Goal: Task Accomplishment & Management: Manage account settings

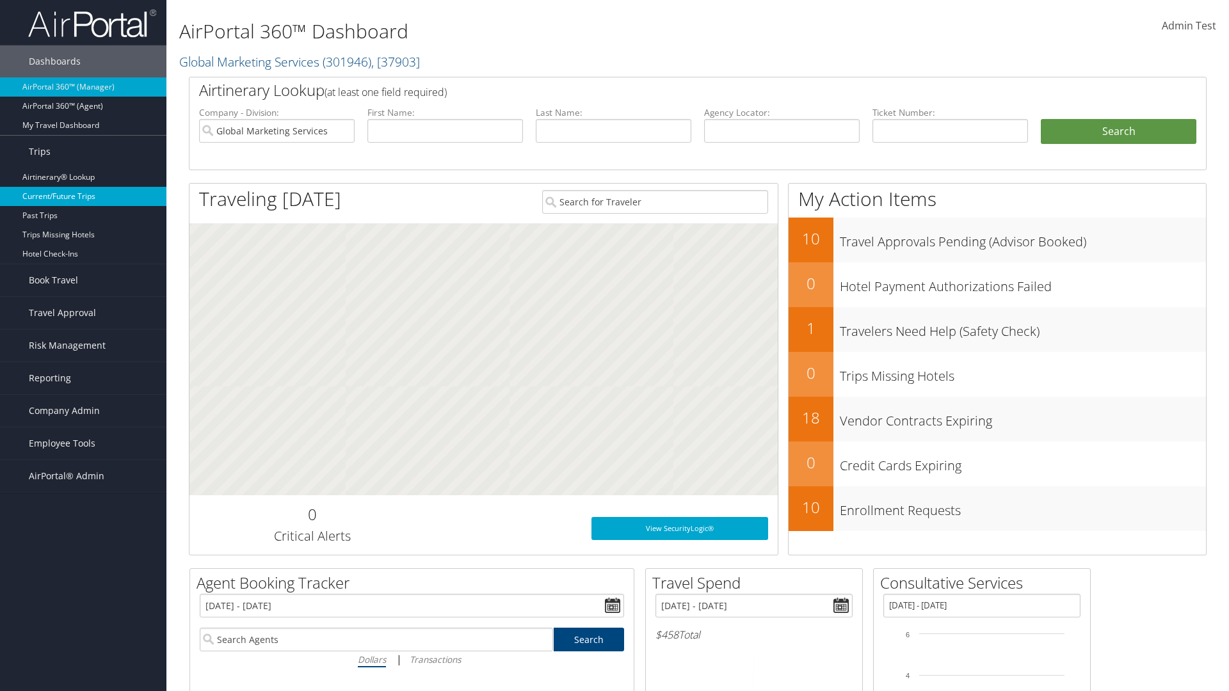
click at [83, 196] on link "Current/Future Trips" at bounding box center [83, 196] width 166 height 19
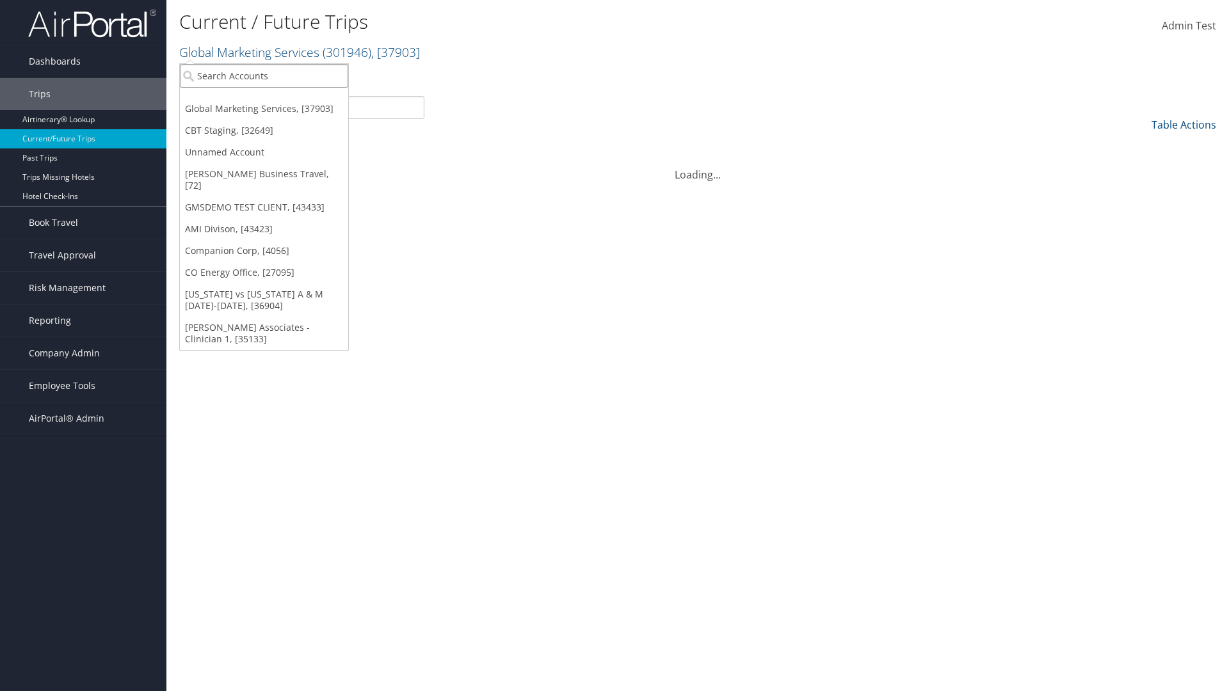
click at [264, 76] on input "search" at bounding box center [264, 76] width 168 height 24
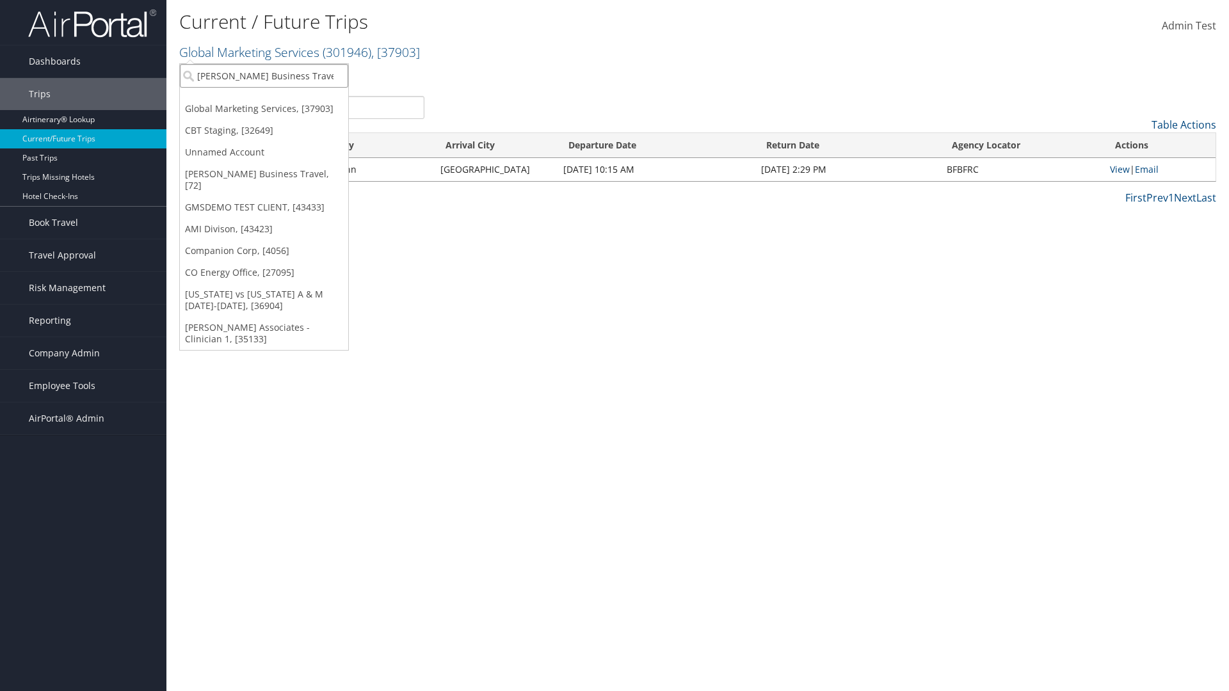
type input "[PERSON_NAME] Business Travel"
click at [282, 99] on div "Christopherson Business Travel (C10001), [72]" at bounding box center [282, 99] width 218 height 12
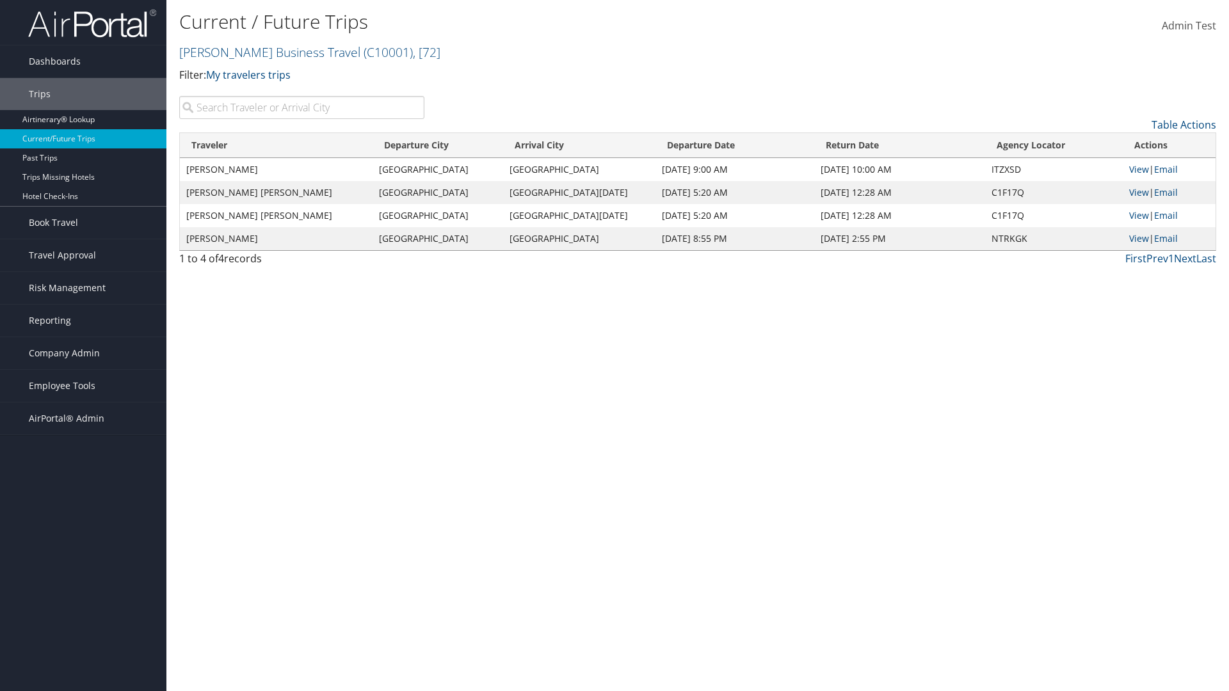
click at [301, 107] on input "search" at bounding box center [301, 107] width 245 height 23
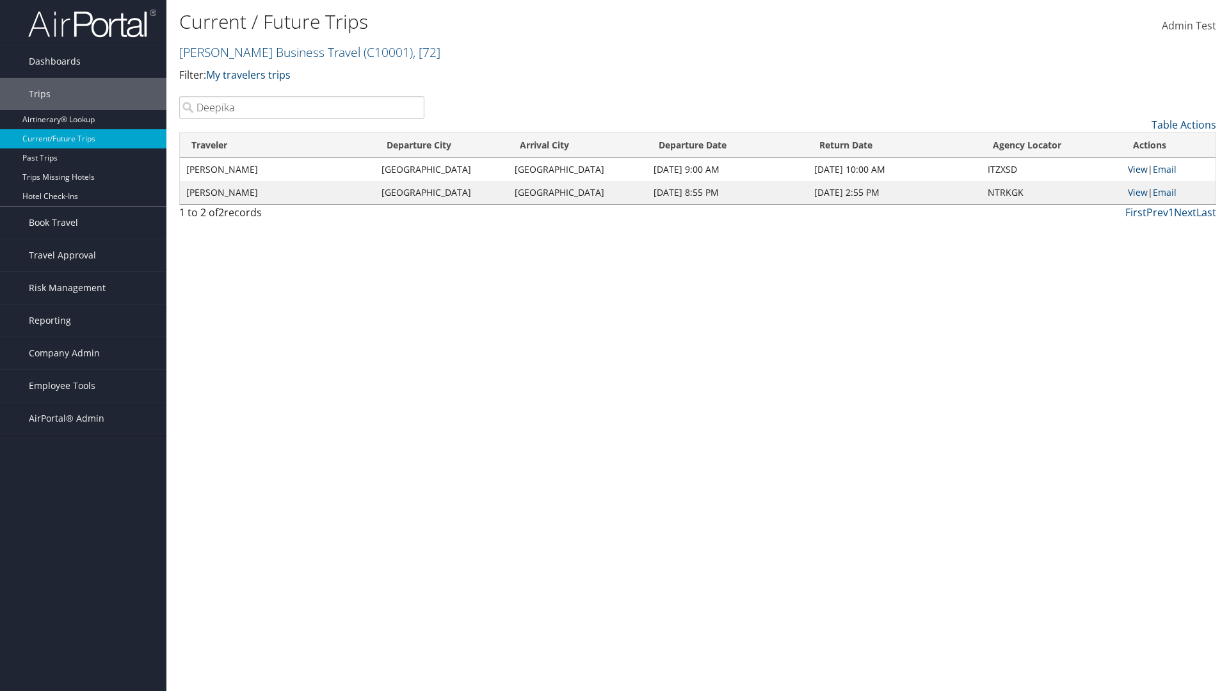
type input "Deepika"
click at [1137, 169] on link "View" at bounding box center [1137, 169] width 20 height 12
click at [83, 353] on span "Company Admin" at bounding box center [64, 353] width 71 height 32
click at [83, 619] on link "Airtinerary® Settings" at bounding box center [83, 628] width 166 height 19
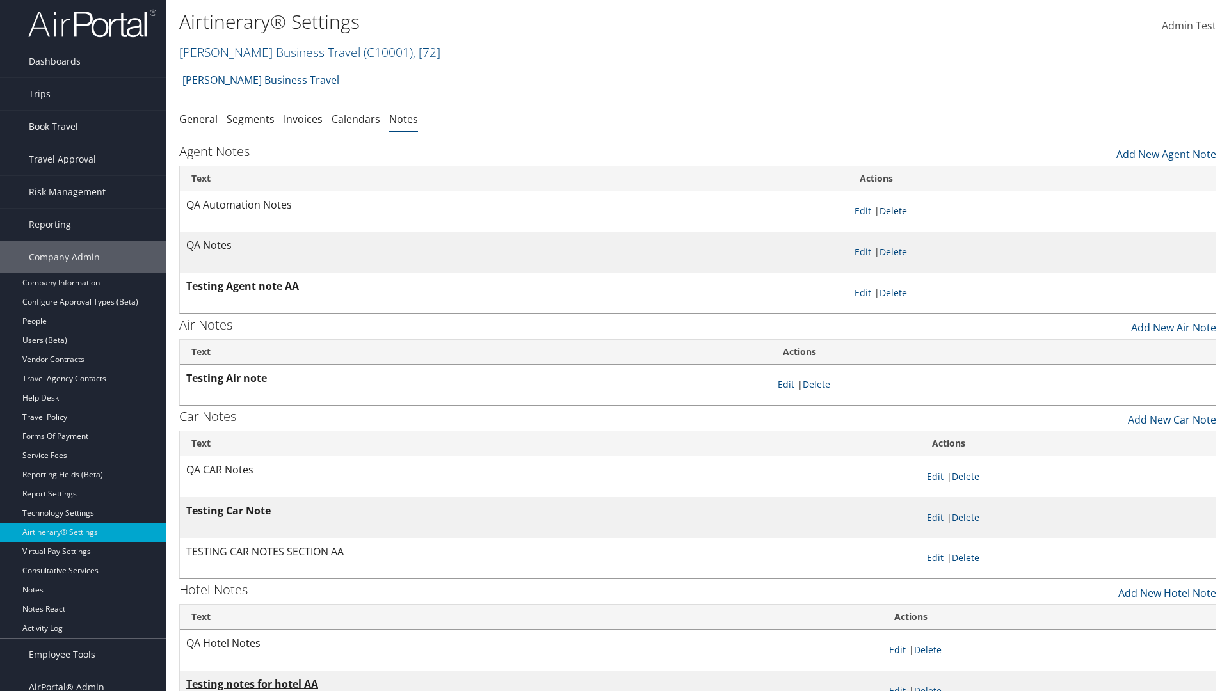
click at [895, 211] on link "Delete" at bounding box center [893, 211] width 28 height 12
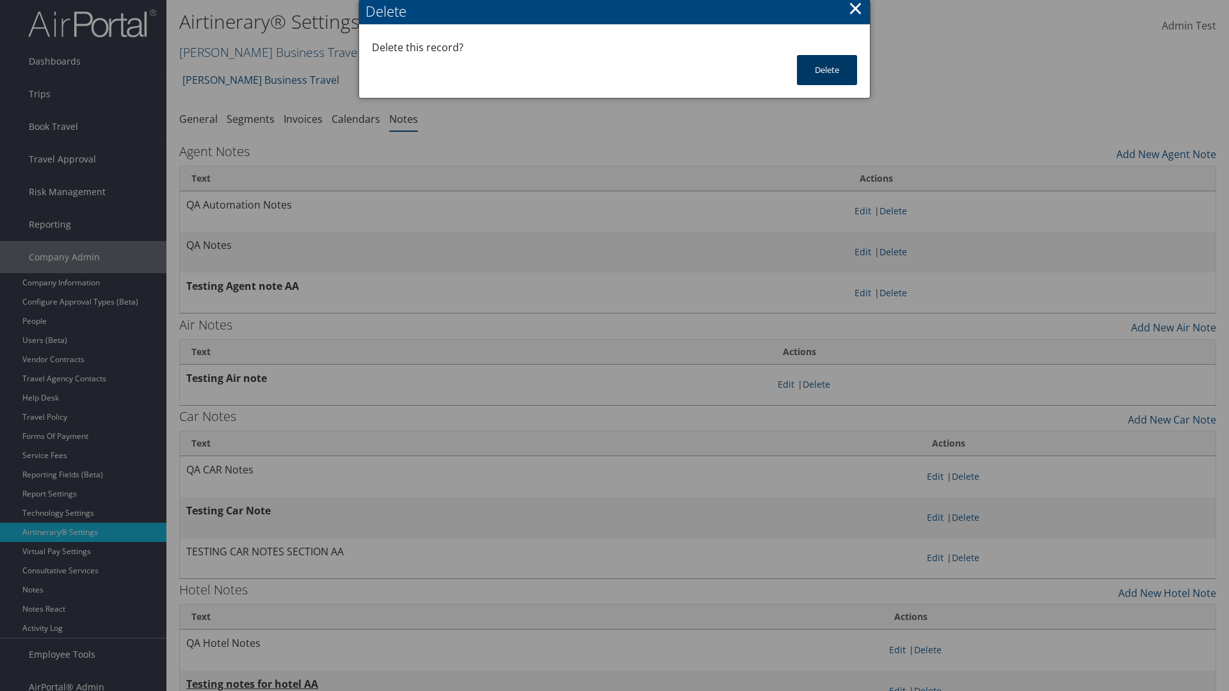
click at [827, 70] on button "Delete" at bounding box center [827, 70] width 60 height 30
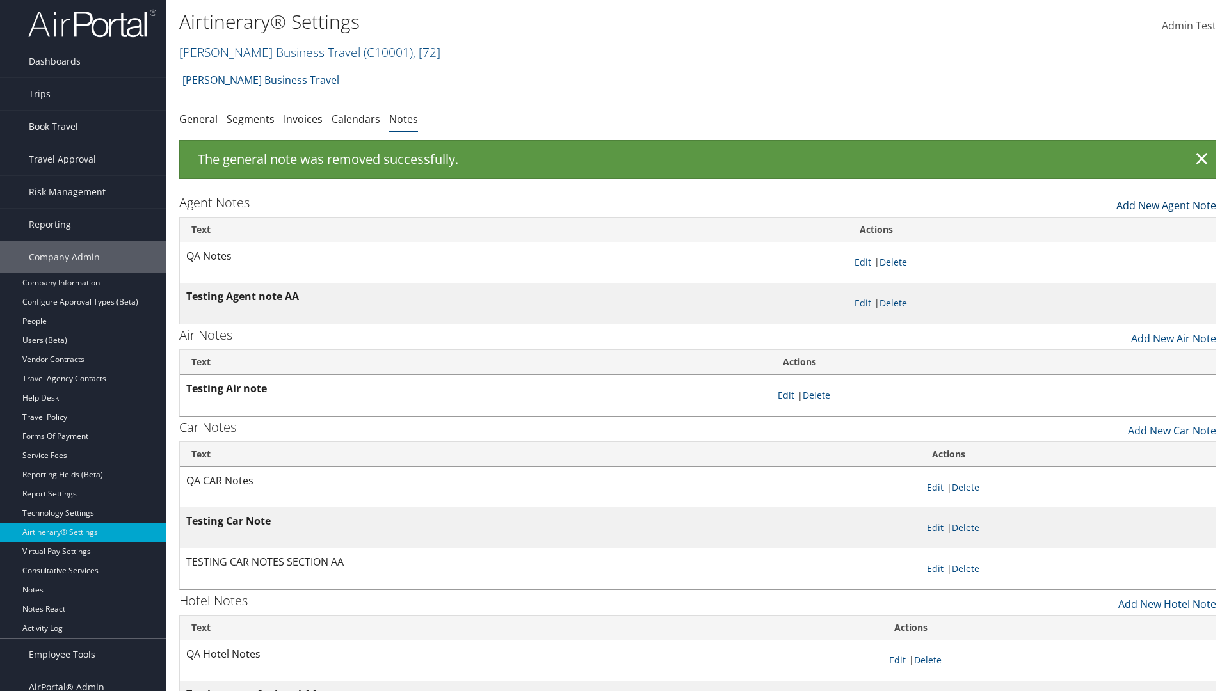
click at [1166, 202] on link "Add New Agent Note" at bounding box center [1166, 202] width 100 height 22
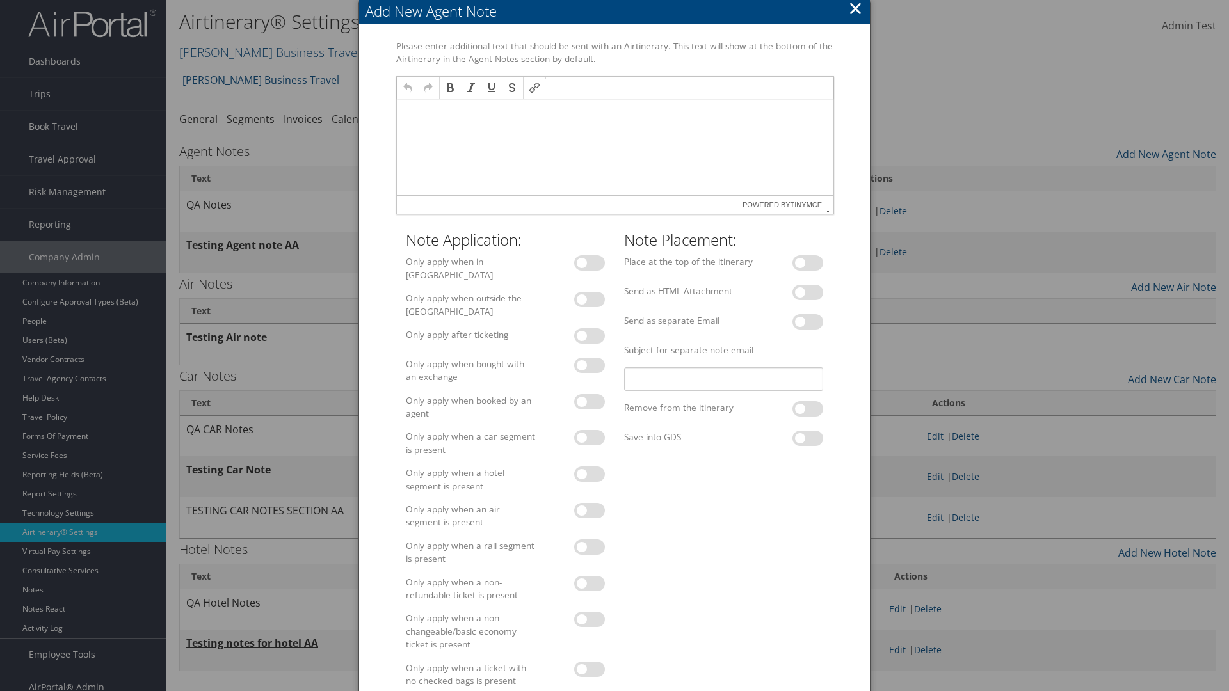
click at [614, 111] on p at bounding box center [614, 111] width 426 height 10
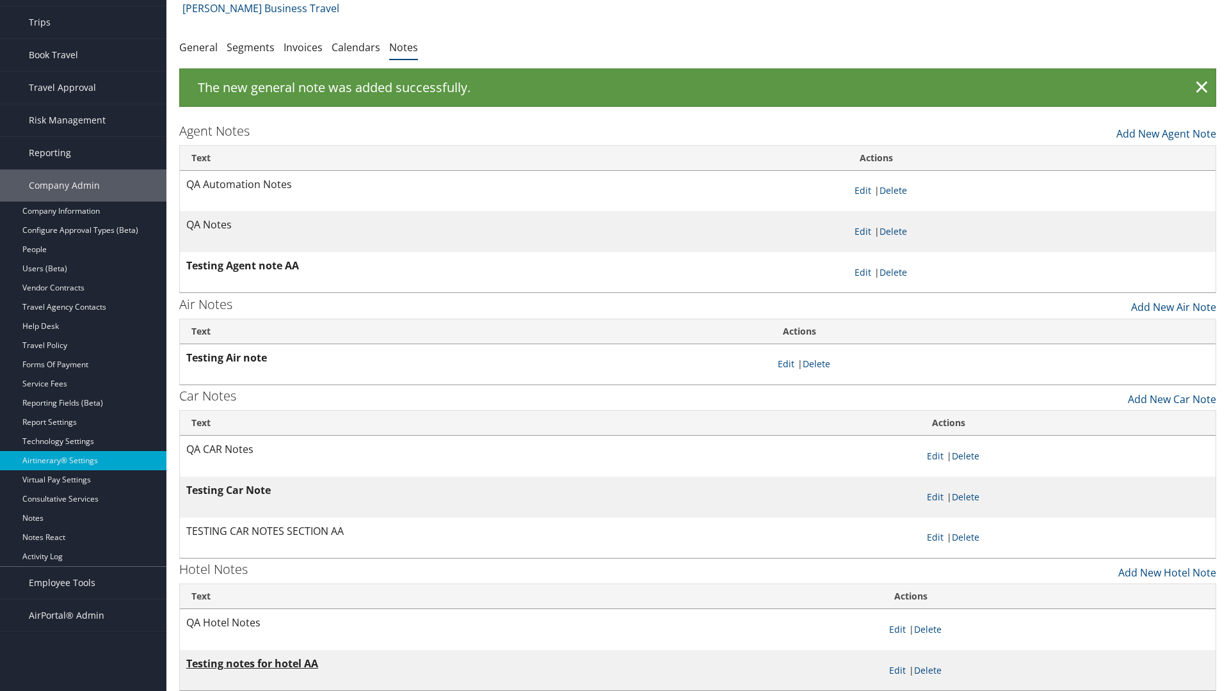
scroll to position [20, 0]
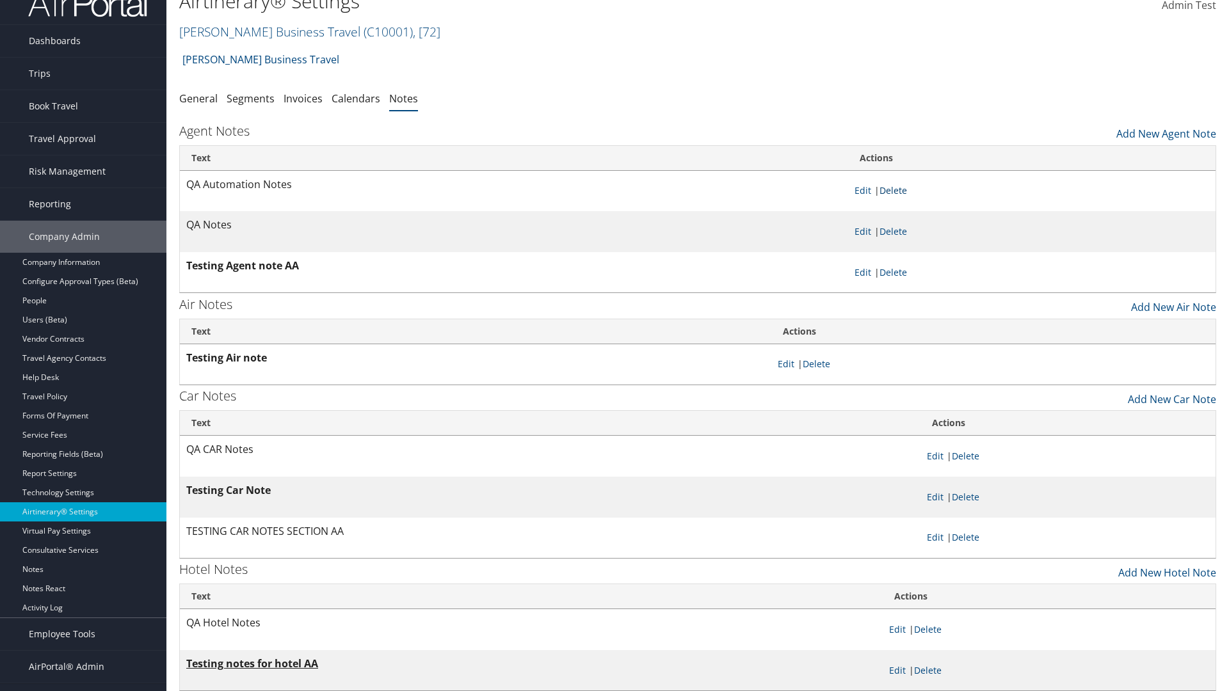
click at [895, 190] on link "Delete" at bounding box center [893, 190] width 28 height 12
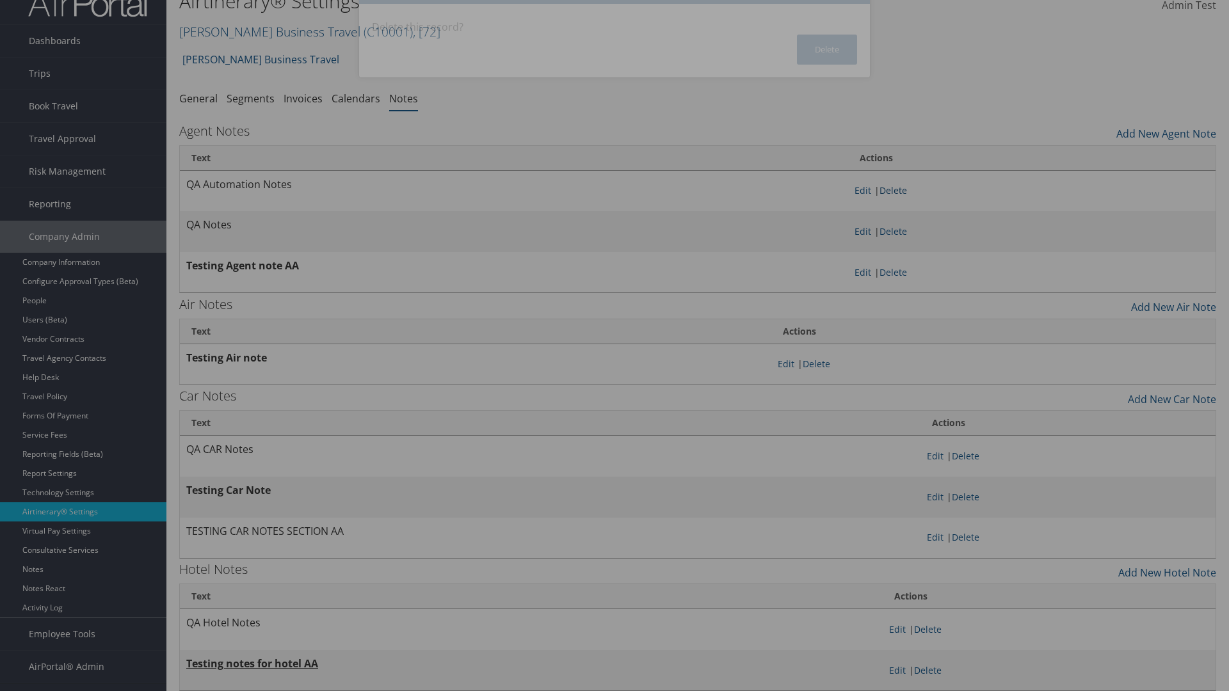
scroll to position [0, 0]
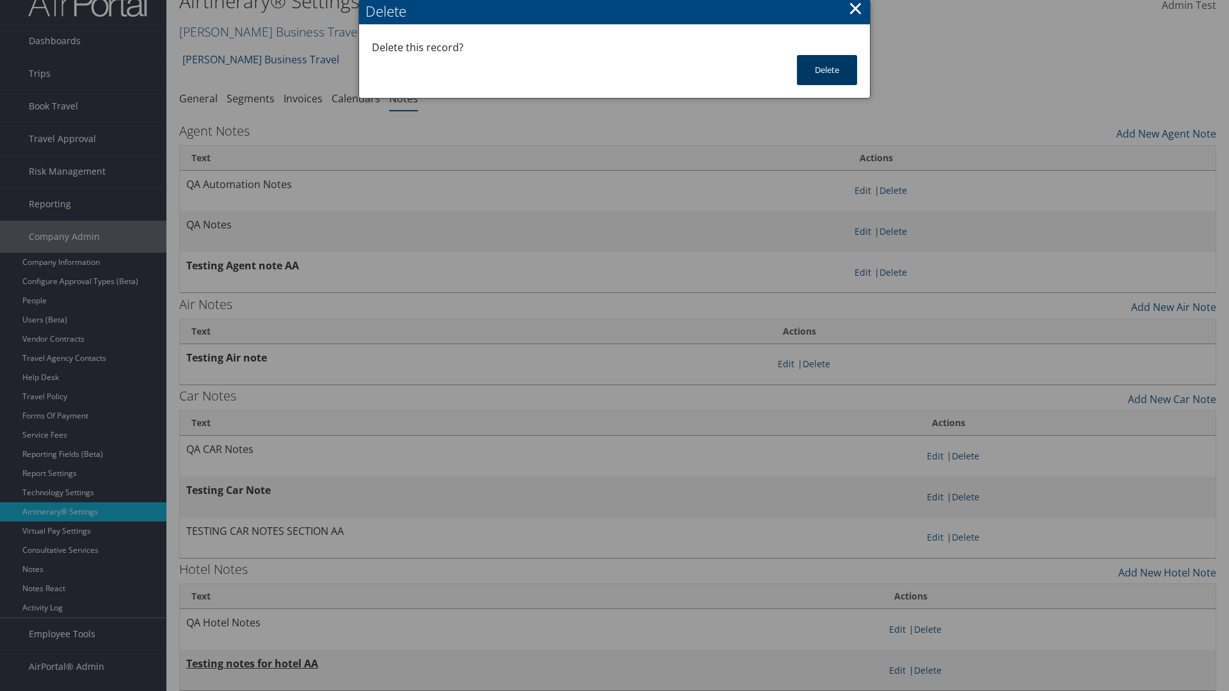
click at [827, 70] on button "Delete" at bounding box center [827, 70] width 60 height 30
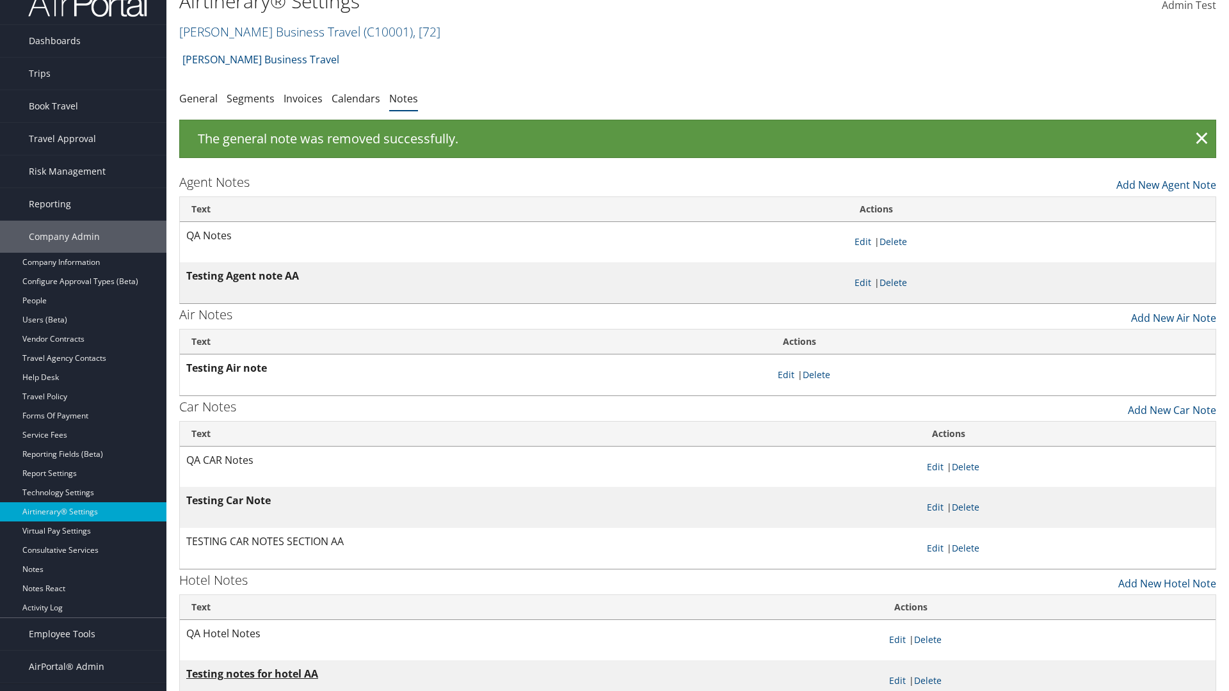
scroll to position [13, 0]
